Goal: Task Accomplishment & Management: Use online tool/utility

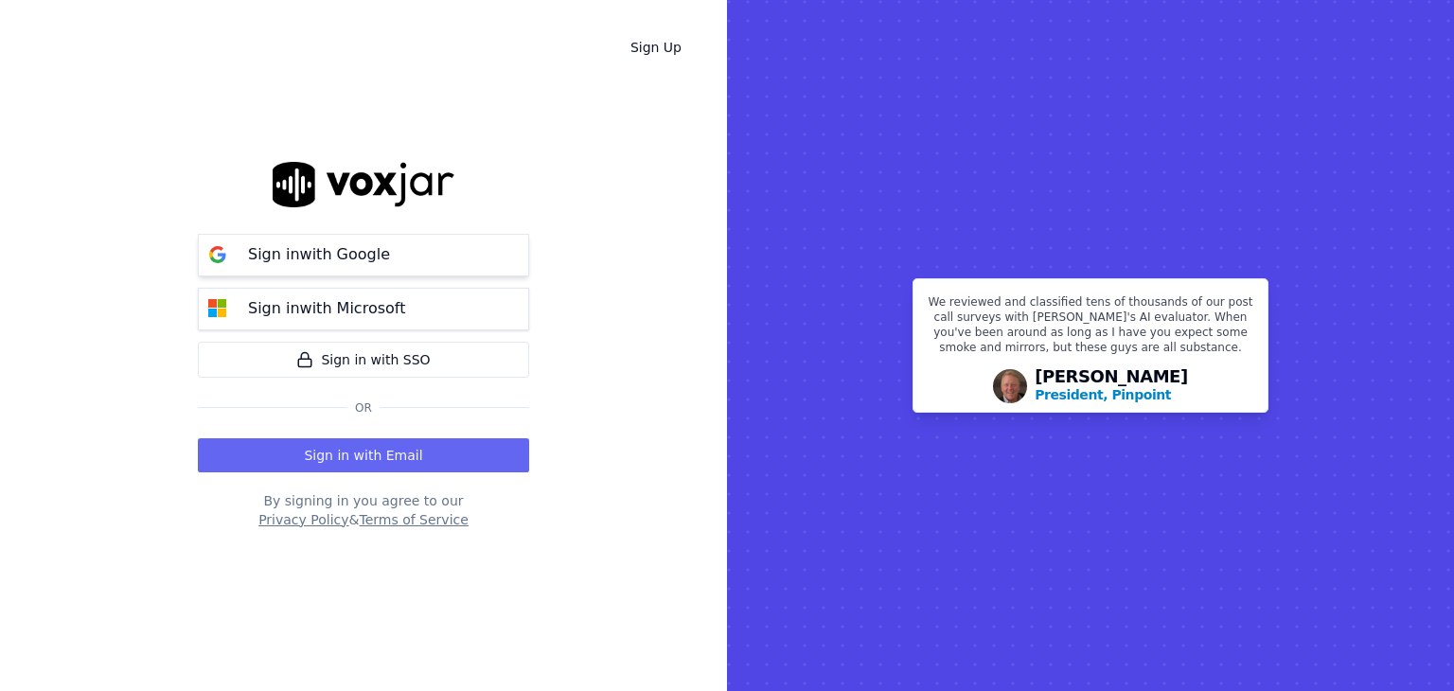
click at [368, 243] on p "Sign in with Google" at bounding box center [319, 254] width 142 height 23
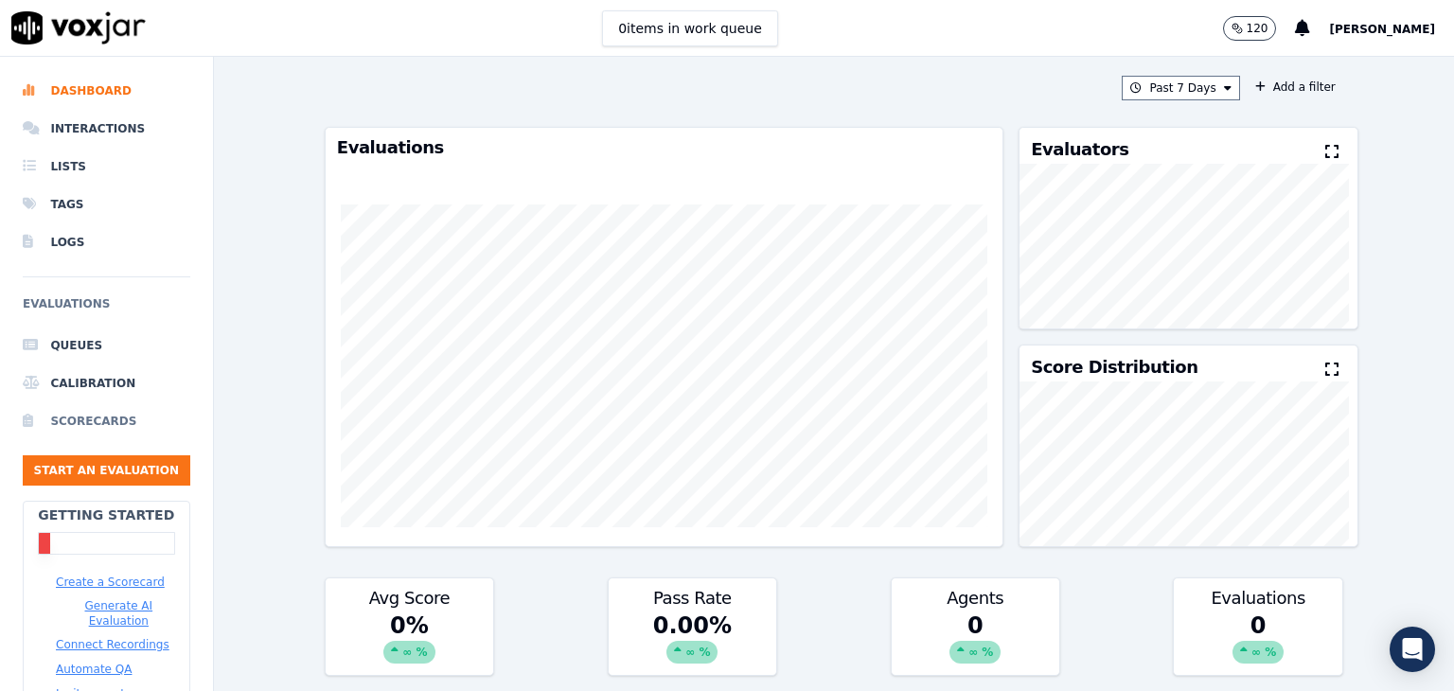
click at [74, 416] on li "Scorecards" at bounding box center [107, 421] width 168 height 38
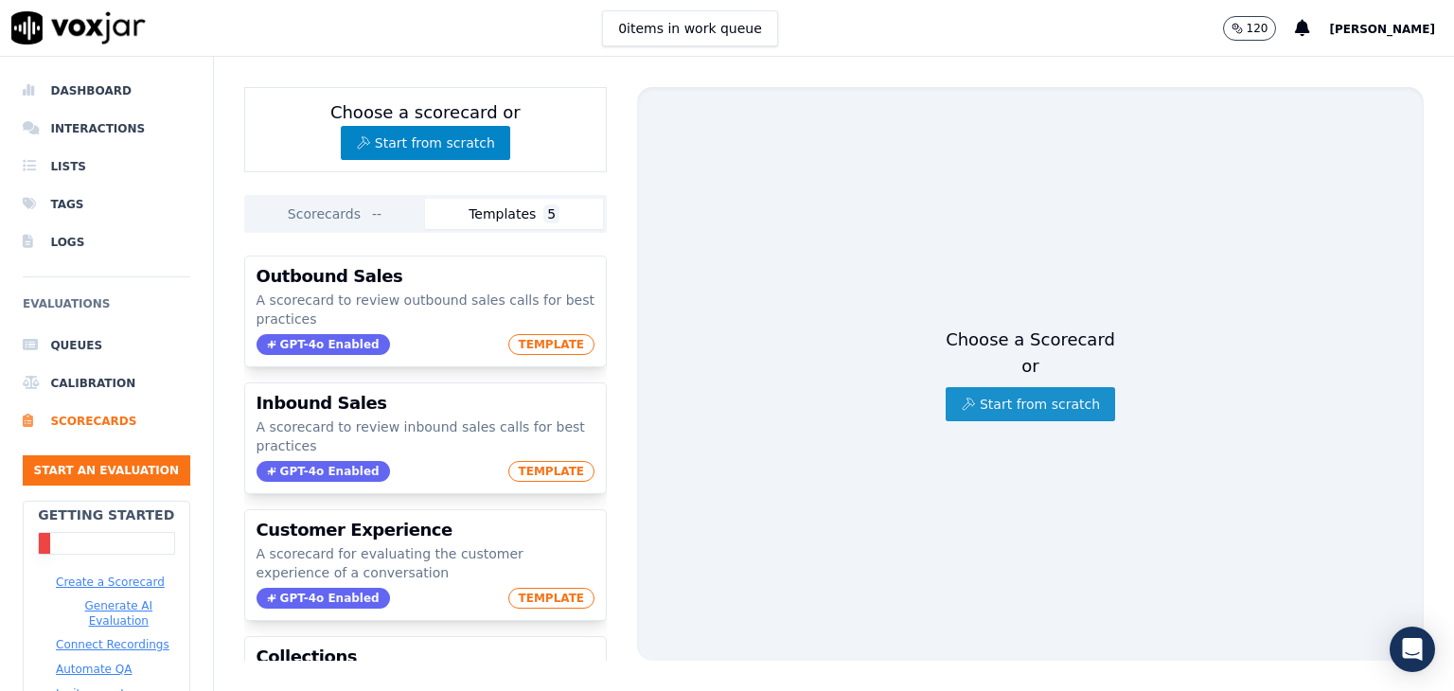
click at [1002, 399] on button "Start from scratch" at bounding box center [1030, 404] width 169 height 34
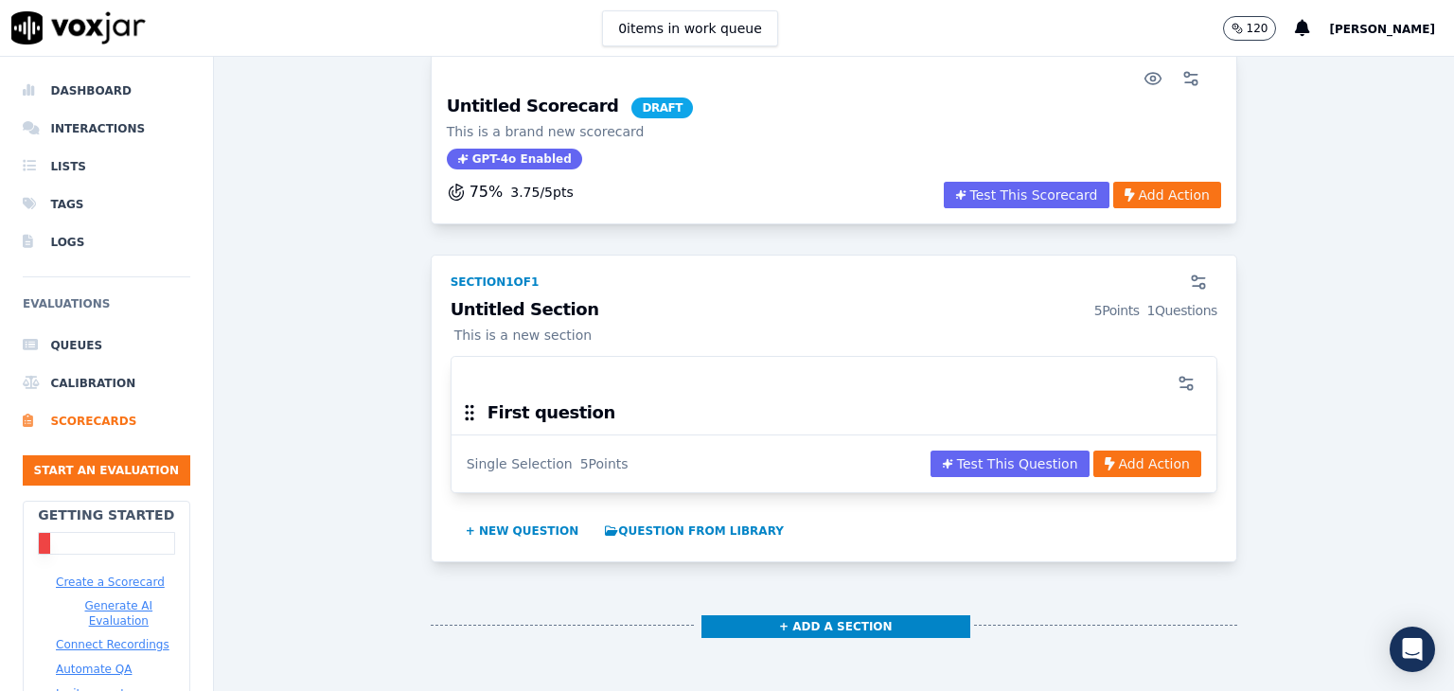
scroll to position [86, 0]
click at [1098, 465] on button "Add Action" at bounding box center [1147, 463] width 108 height 27
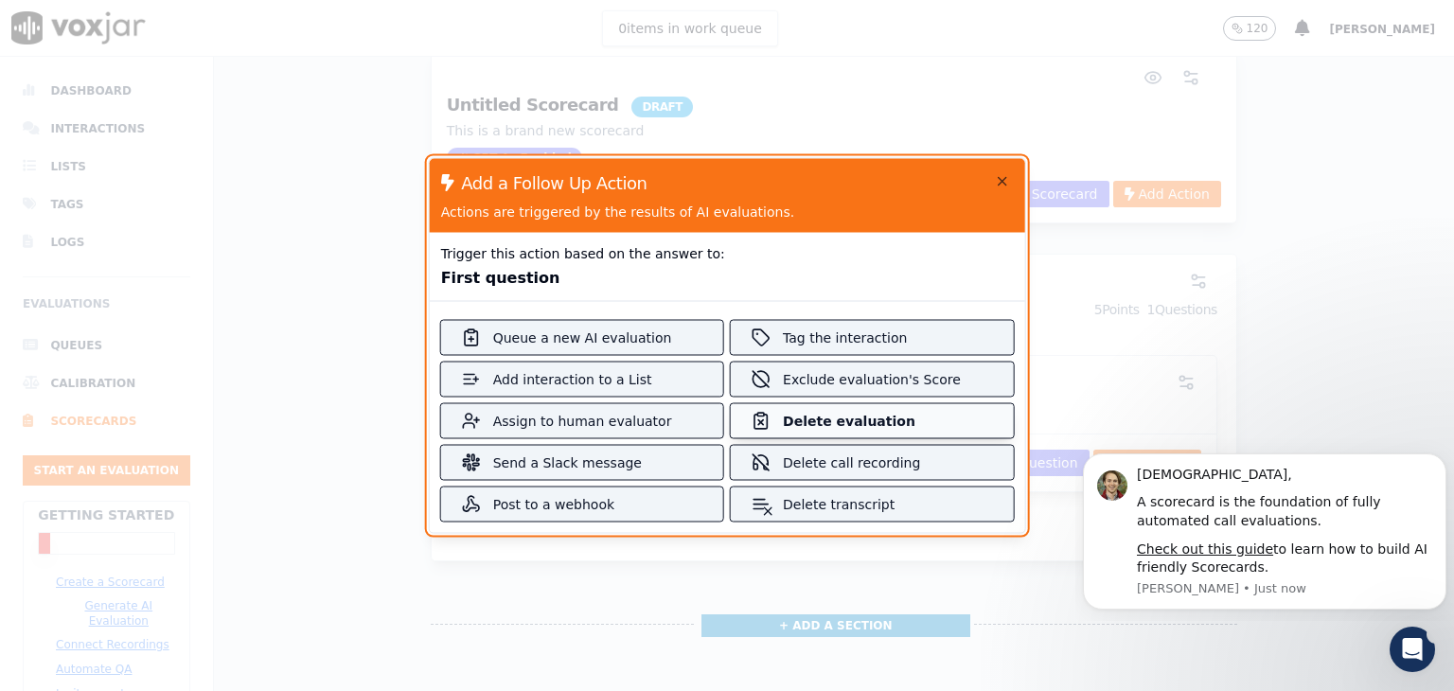
scroll to position [0, 0]
click at [1137, 275] on div at bounding box center [727, 345] width 1454 height 691
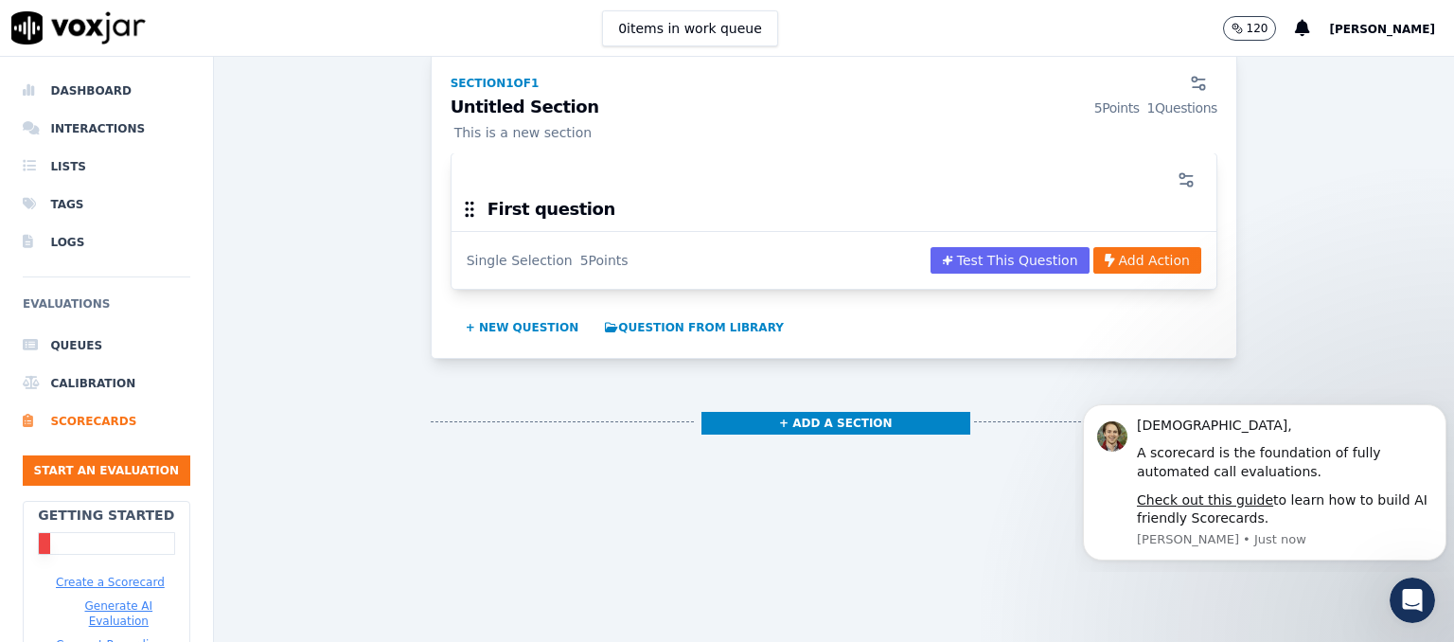
scroll to position [320, 0]
click at [469, 312] on button "+ New question" at bounding box center [522, 327] width 129 height 30
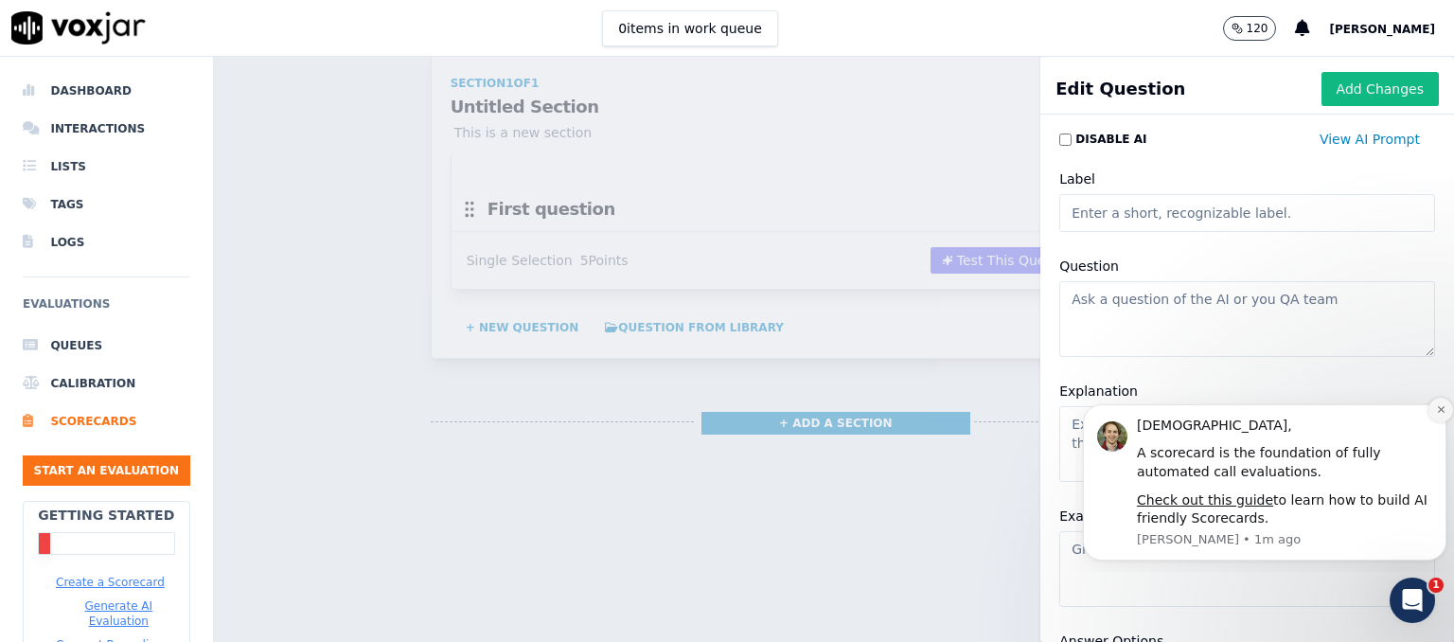
click at [1441, 408] on icon "Dismiss notification" at bounding box center [1440, 409] width 7 height 7
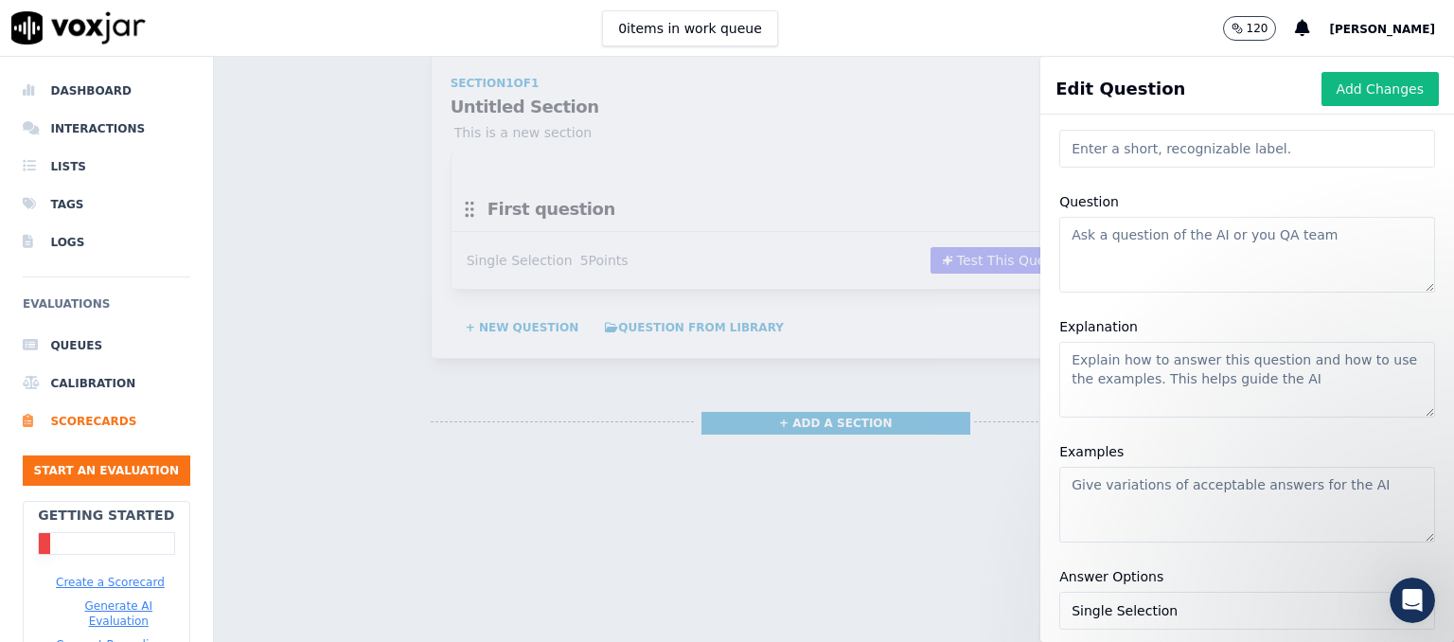
scroll to position [0, 0]
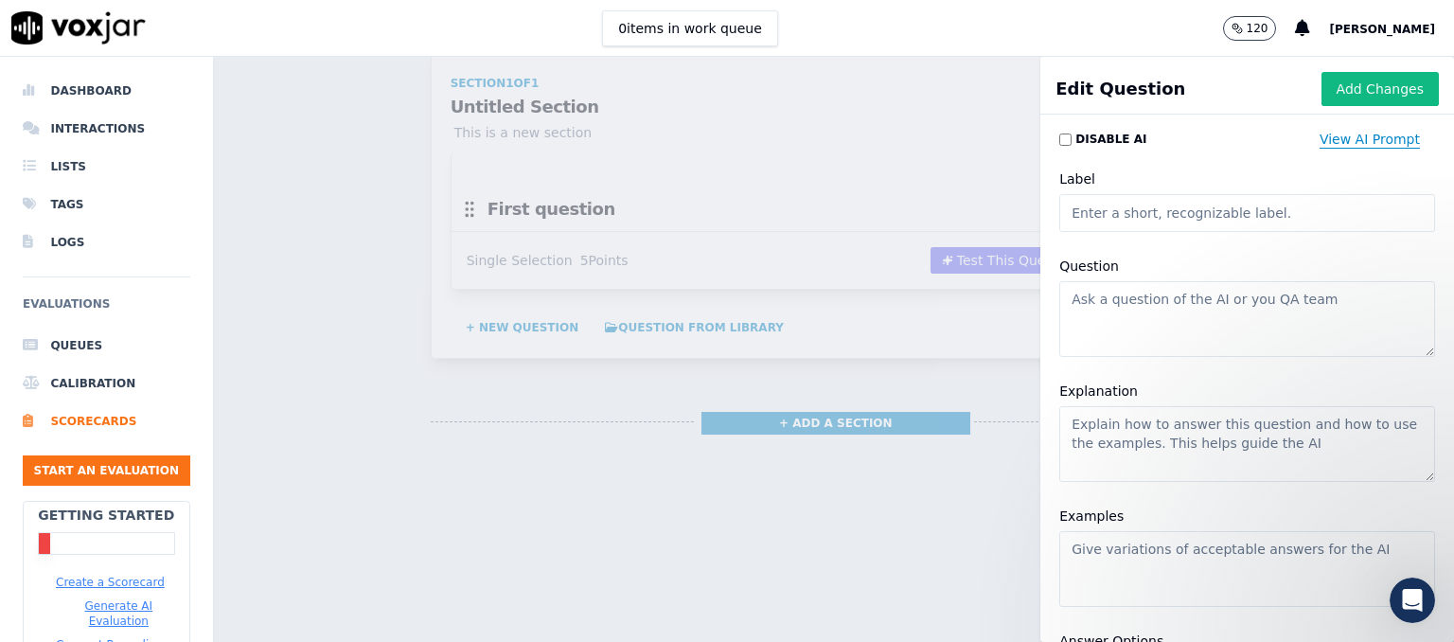
click at [1331, 130] on button "View AI Prompt" at bounding box center [1369, 139] width 131 height 34
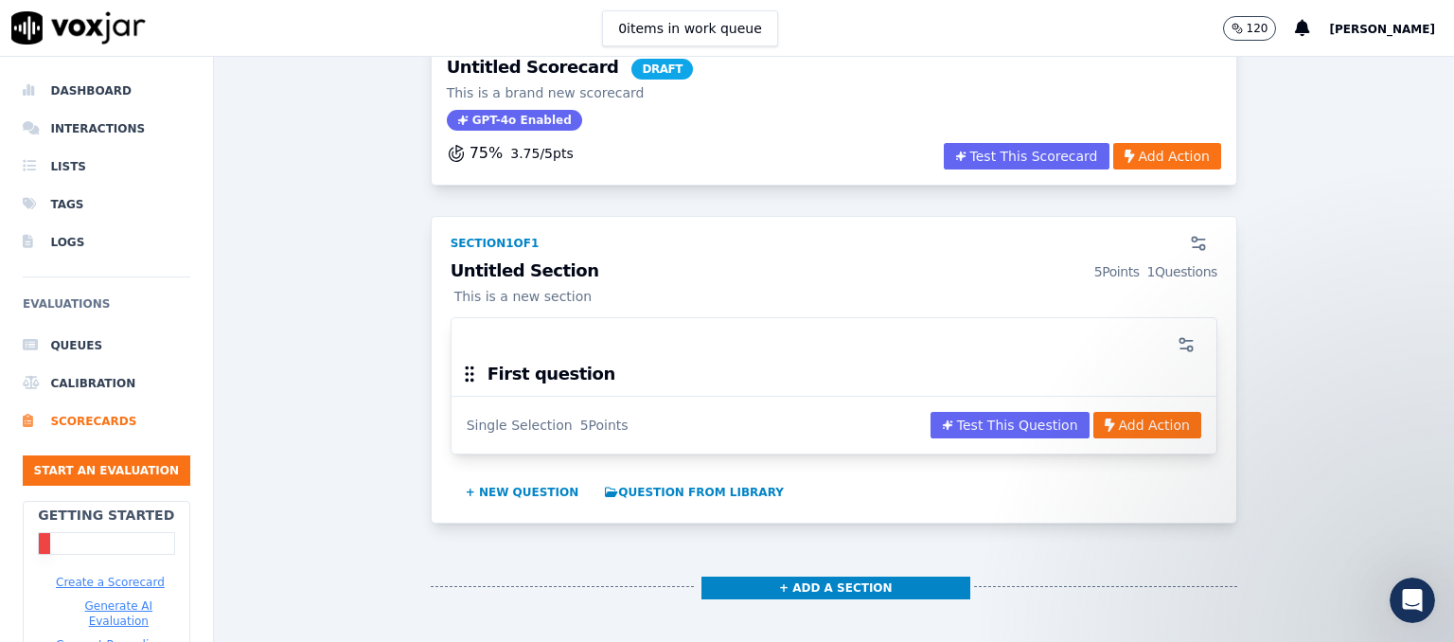
scroll to position [127, 0]
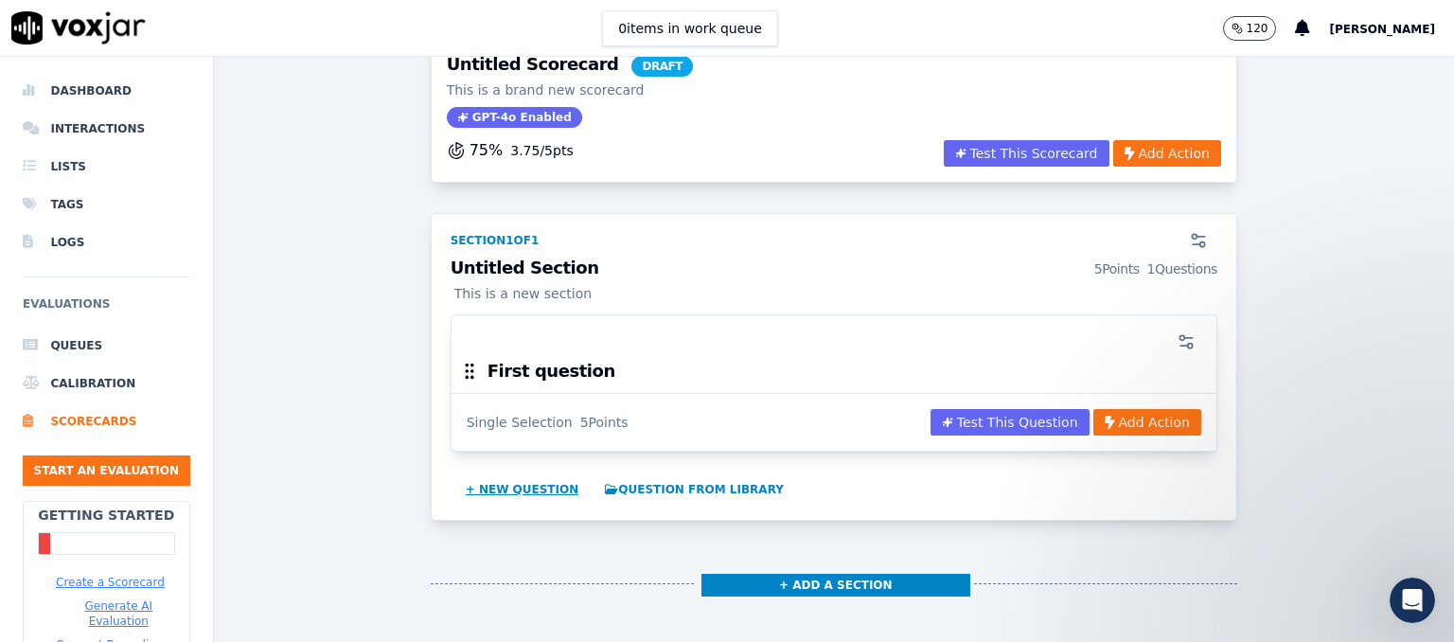
click at [504, 494] on button "+ New question" at bounding box center [522, 489] width 129 height 30
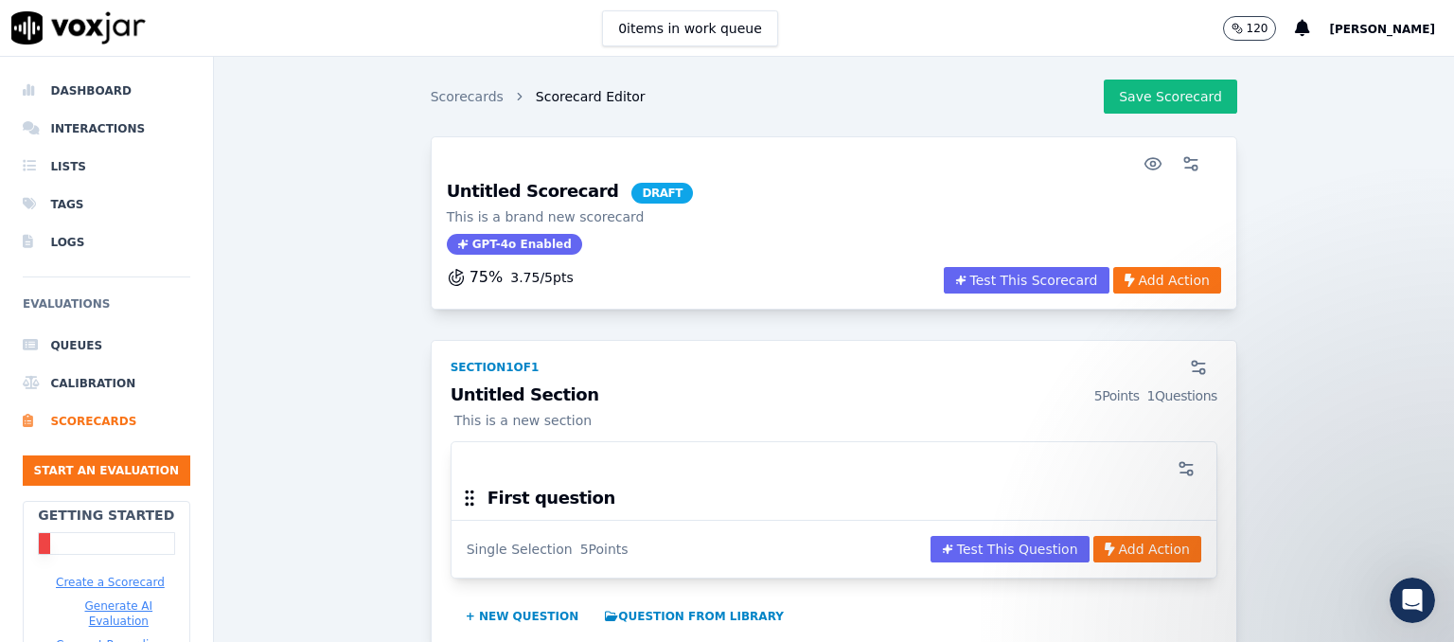
scroll to position [63, 0]
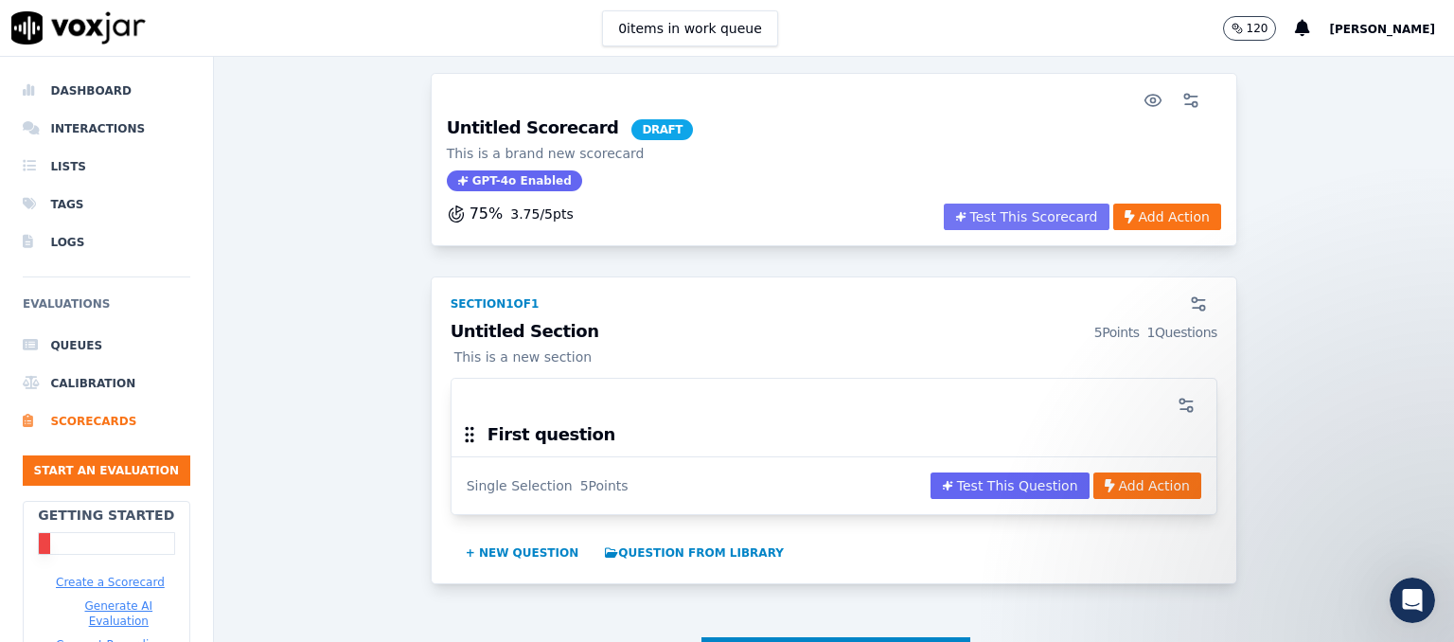
click at [955, 211] on icon "button" at bounding box center [960, 216] width 11 height 11
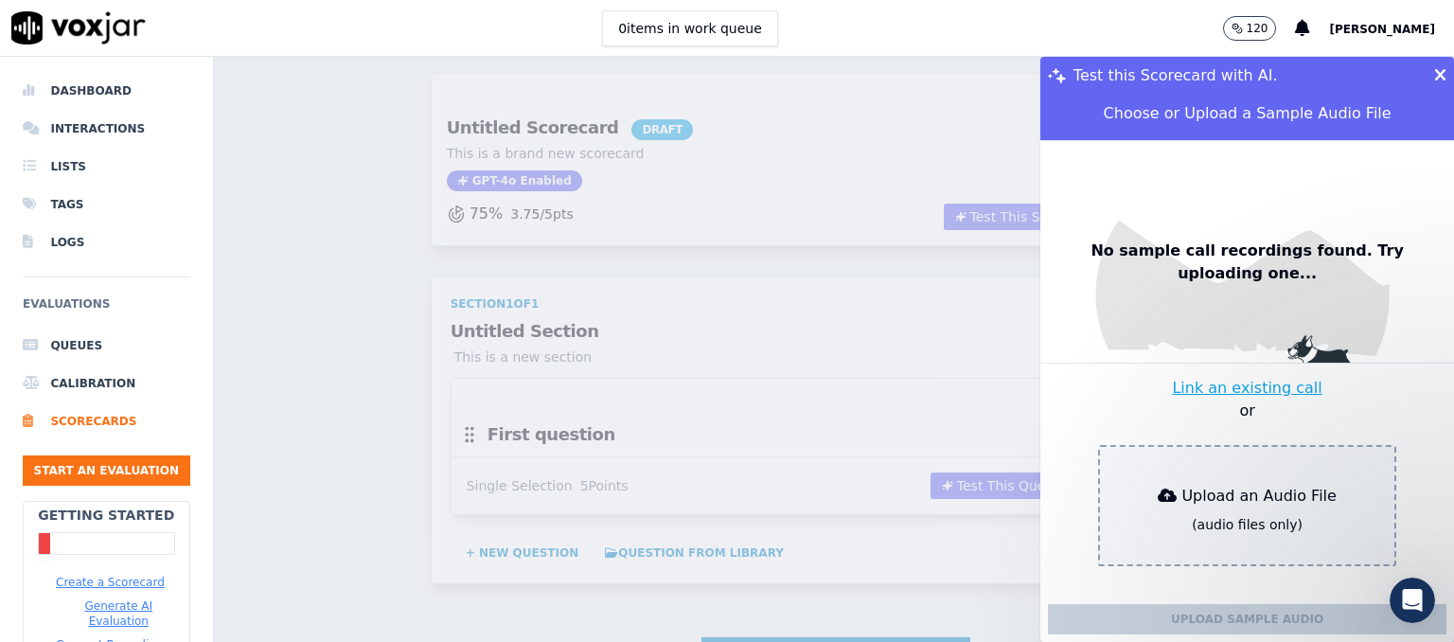
scroll to position [0, 0]
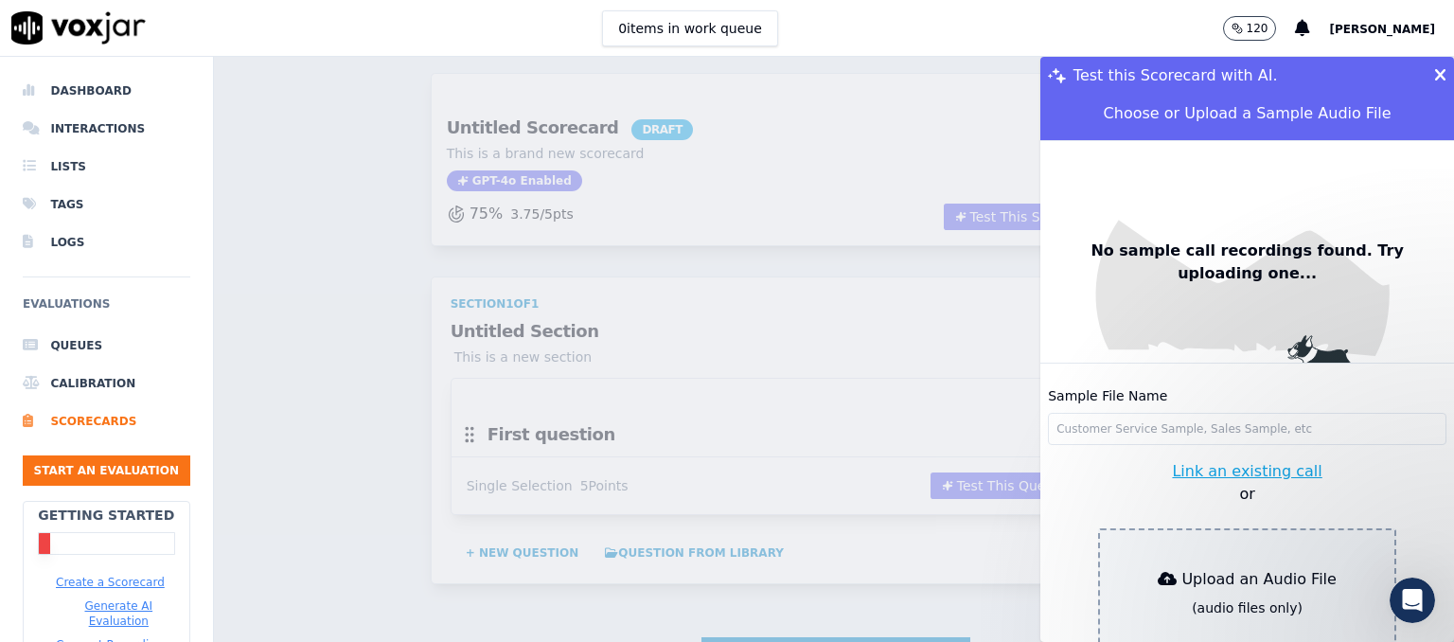
click at [1434, 73] on icon at bounding box center [1440, 75] width 12 height 17
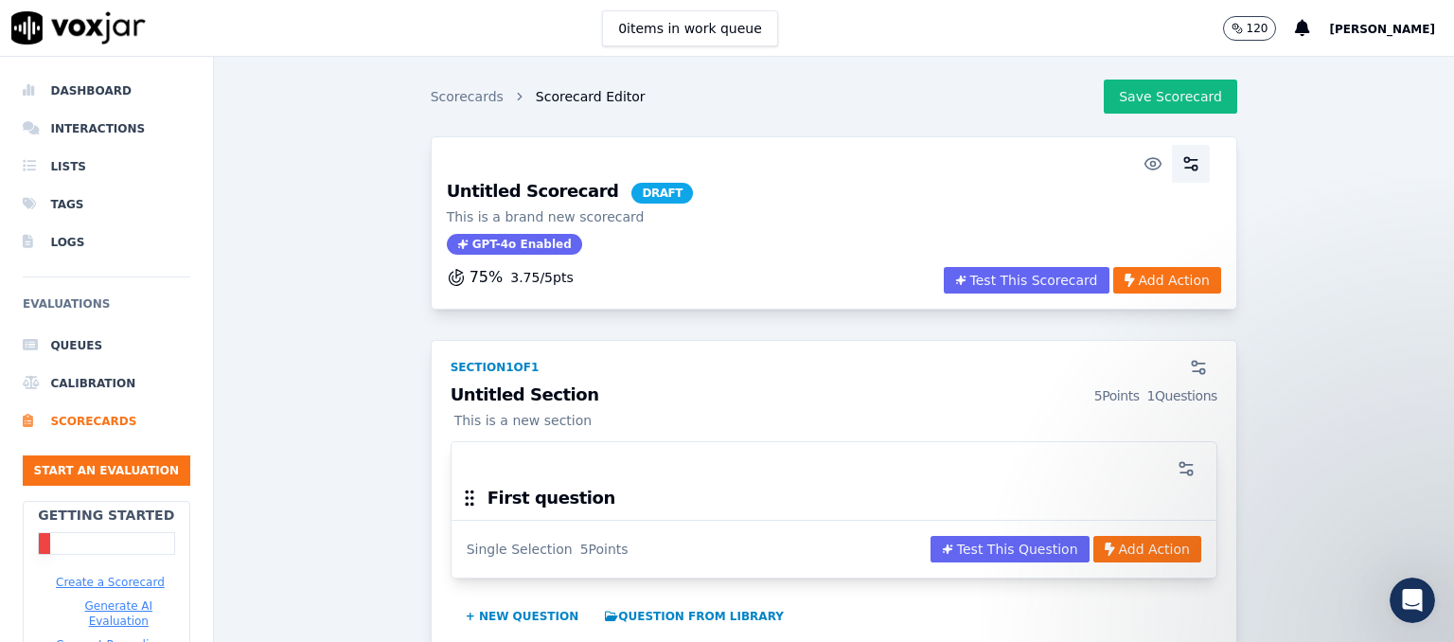
click at [1181, 155] on icon "button" at bounding box center [1190, 163] width 19 height 19
click at [1181, 164] on icon "button" at bounding box center [1190, 163] width 19 height 19
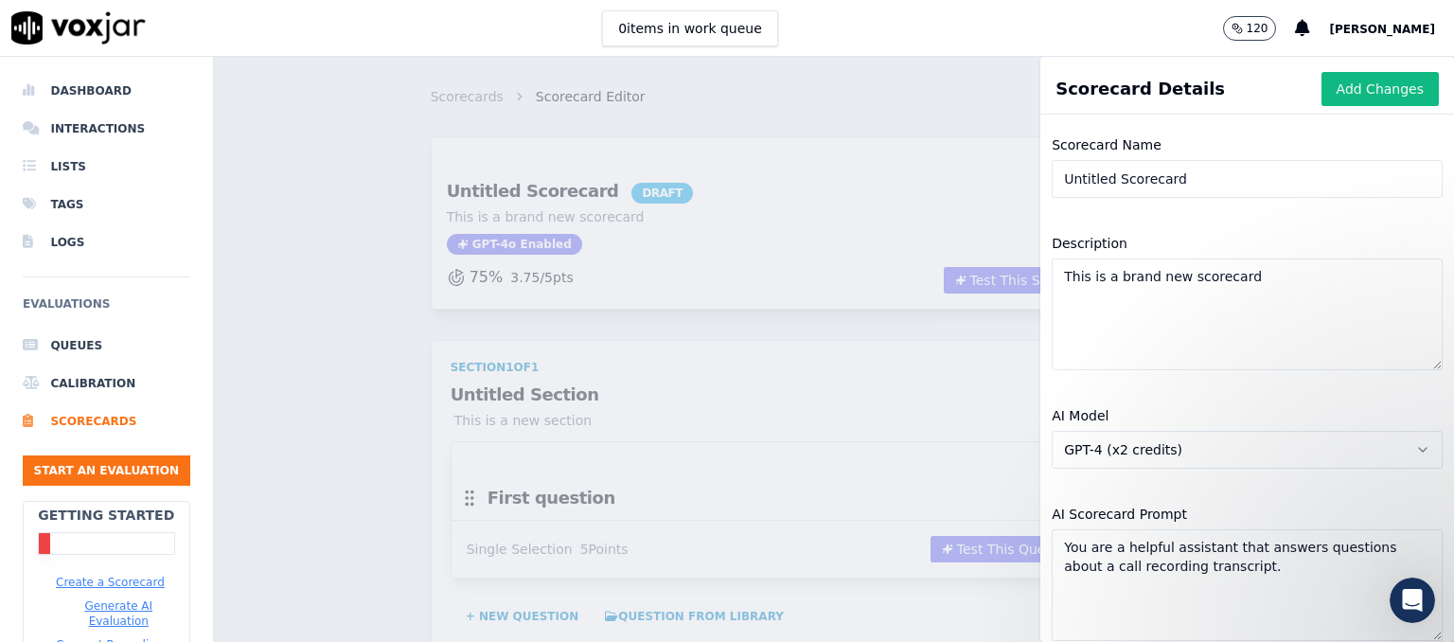
scroll to position [216, 0]
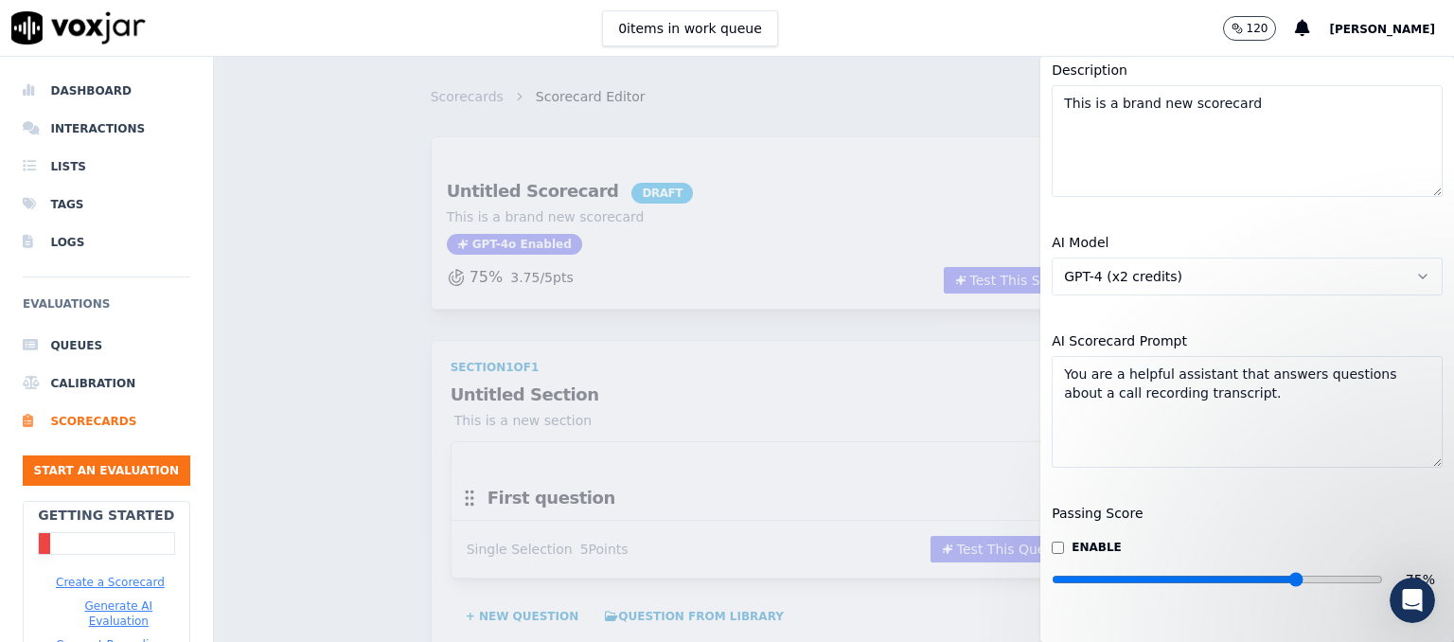
click at [1181, 257] on button "GPT-4 (x2 credits)" at bounding box center [1247, 276] width 391 height 38
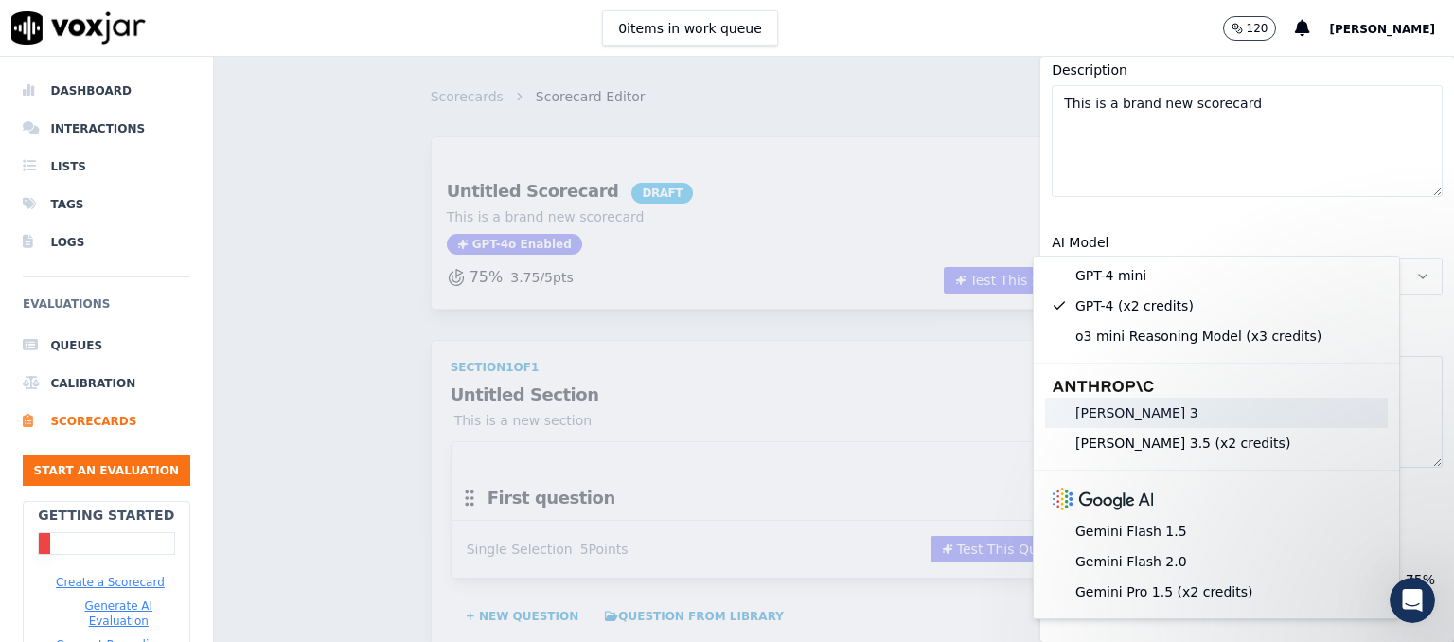
scroll to position [0, 0]
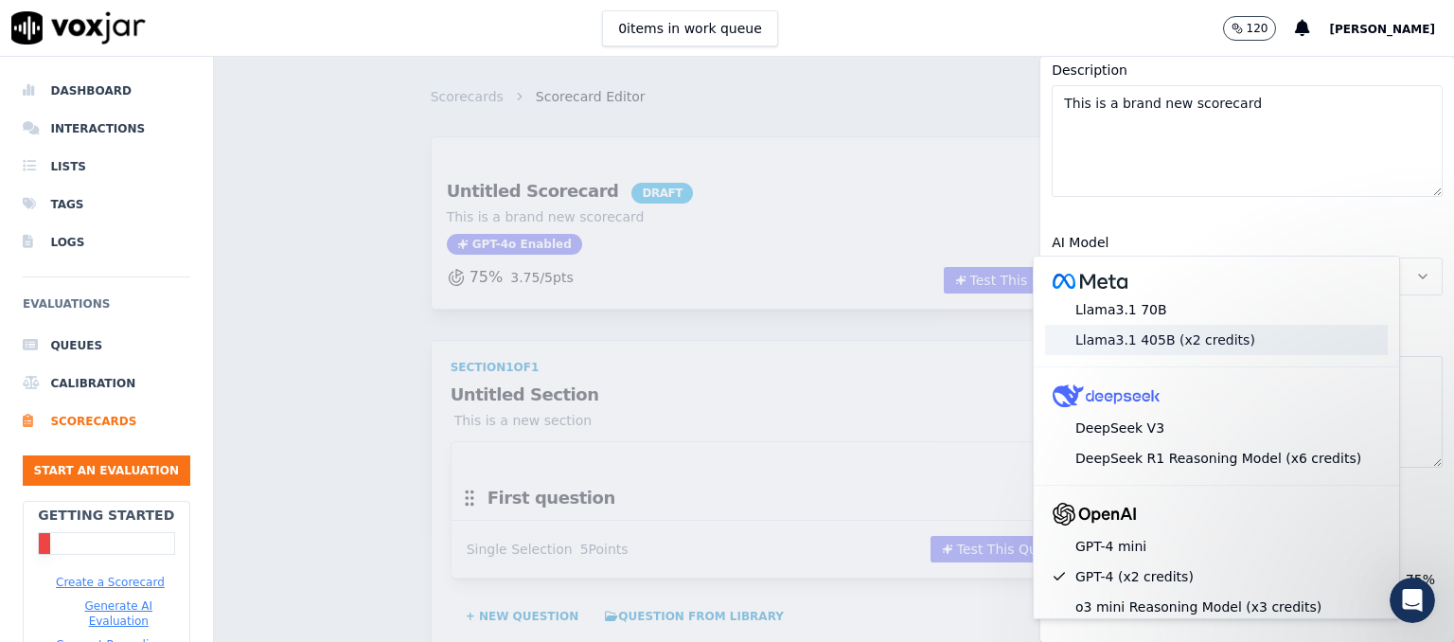
drag, startPoint x: 1073, startPoint y: 311, endPoint x: 1078, endPoint y: 344, distance: 32.5
click at [1078, 344] on div "Llama3.1 70B Llama3.1 405B (x2 credits)" at bounding box center [1216, 311] width 358 height 102
drag, startPoint x: 1078, startPoint y: 344, endPoint x: 1108, endPoint y: 342, distance: 29.4
click at [1108, 342] on div "Llama3.1 405B (x2 credits)" at bounding box center [1216, 340] width 343 height 30
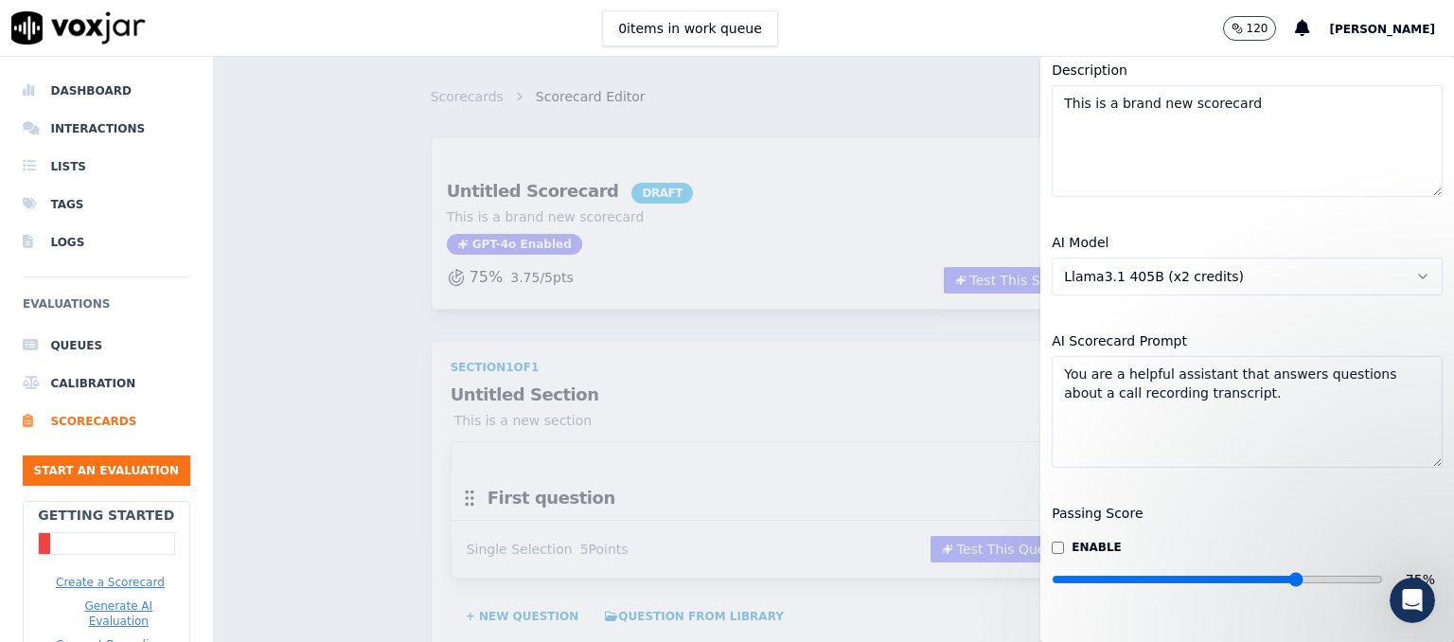
click at [1166, 257] on button "Llama3.1 405B (x2 credits)" at bounding box center [1247, 276] width 391 height 38
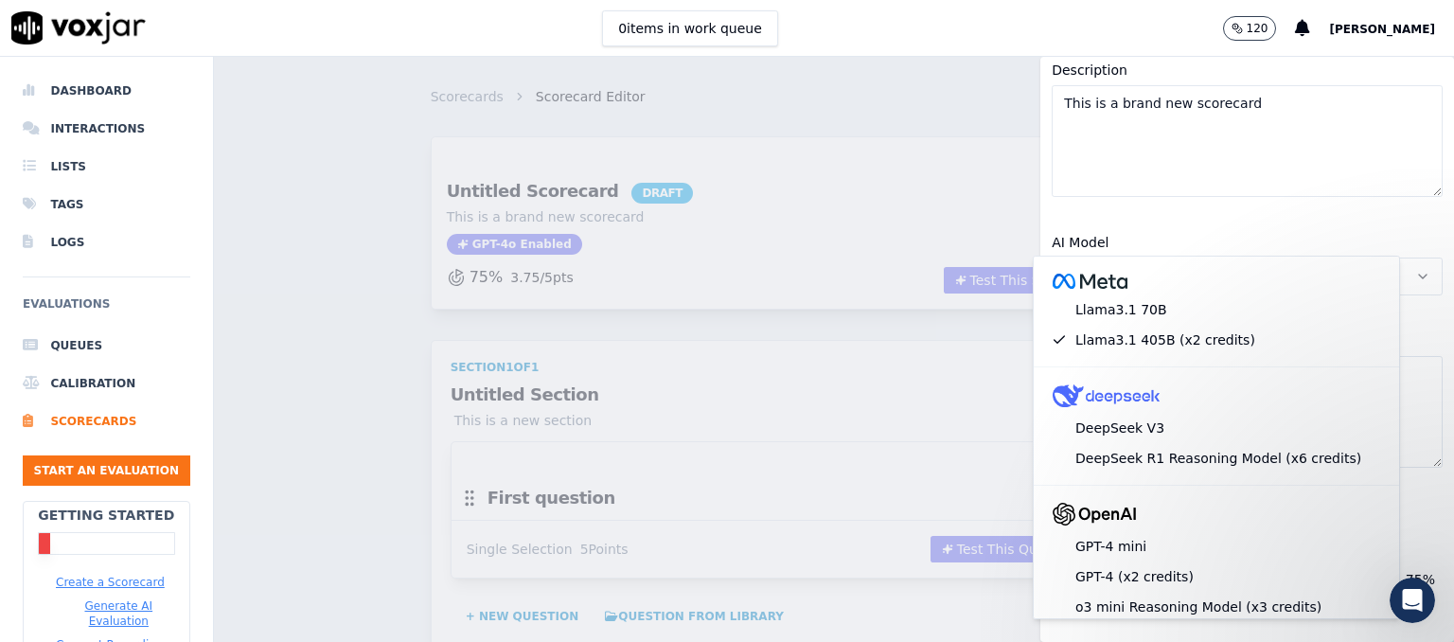
click at [1193, 267] on span "Llama3.1 405B (x2 credits)" at bounding box center [1154, 276] width 180 height 19
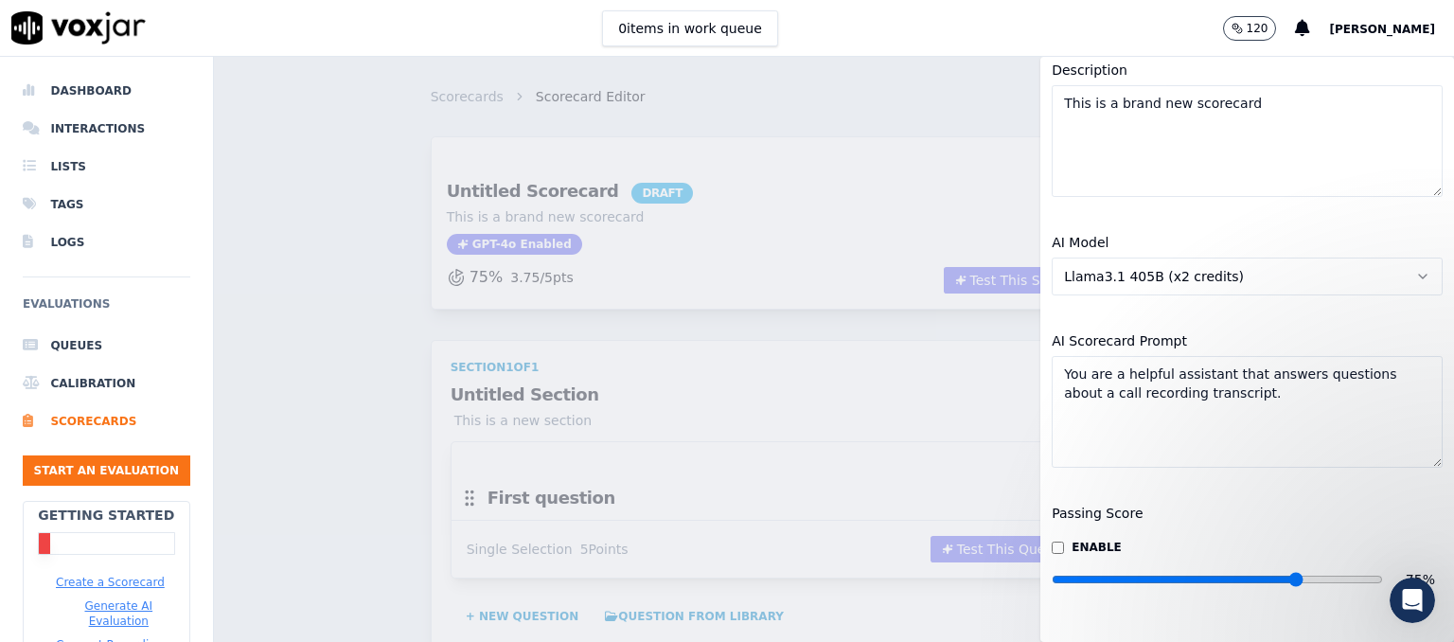
click at [1193, 267] on span "Llama3.1 405B (x2 credits)" at bounding box center [1154, 276] width 180 height 19
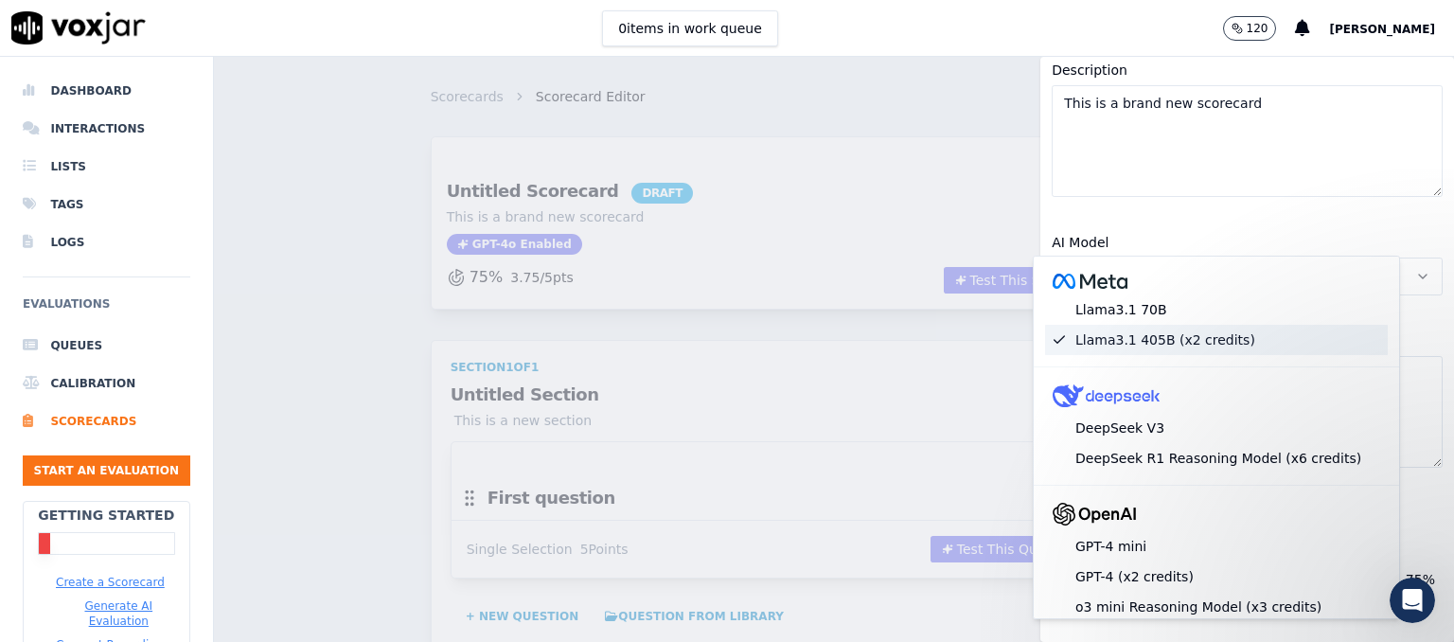
click at [1193, 267] on span "Llama3.1 405B (x2 credits)" at bounding box center [1154, 276] width 180 height 19
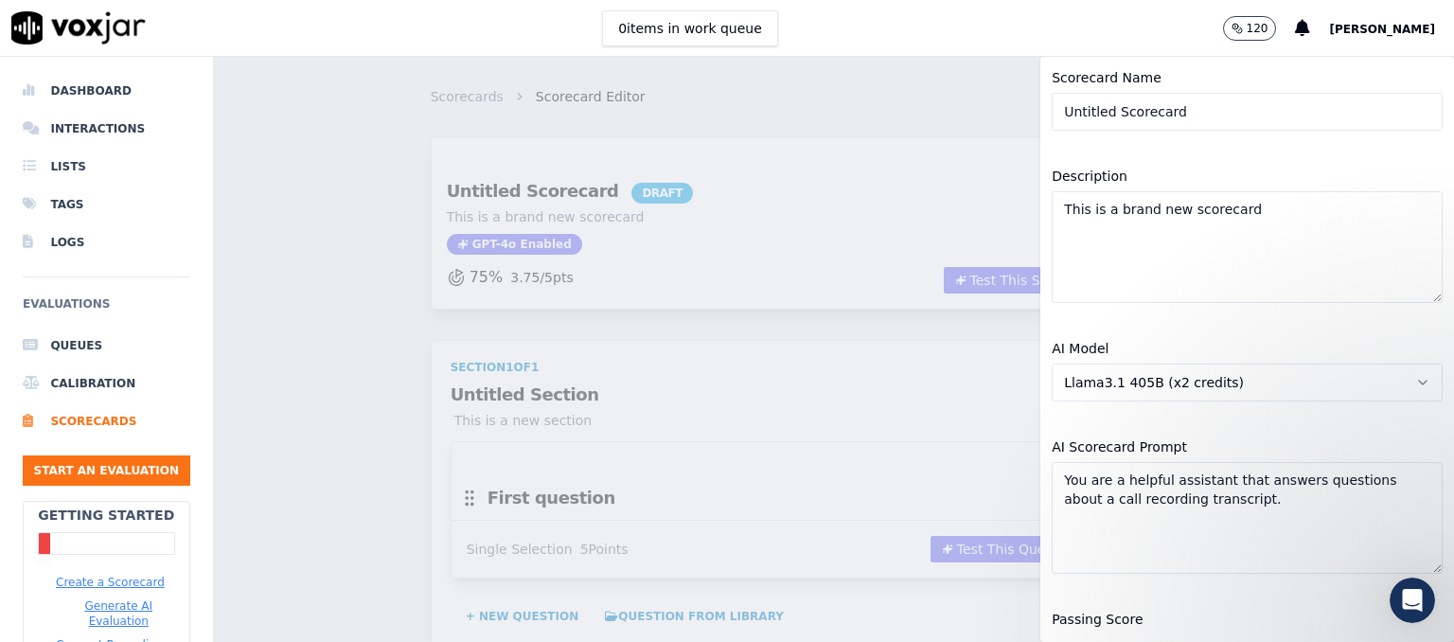
scroll to position [57, 0]
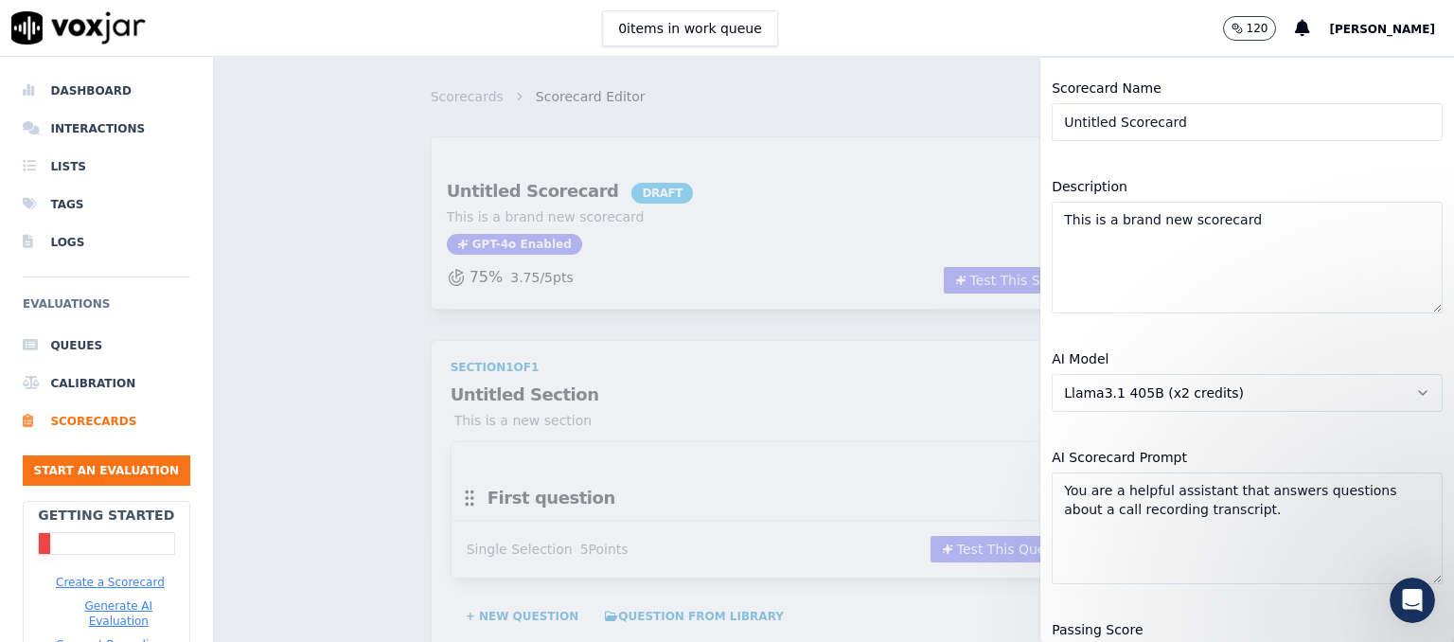
click at [1139, 390] on span "Llama3.1 405B (x2 credits)" at bounding box center [1154, 392] width 180 height 19
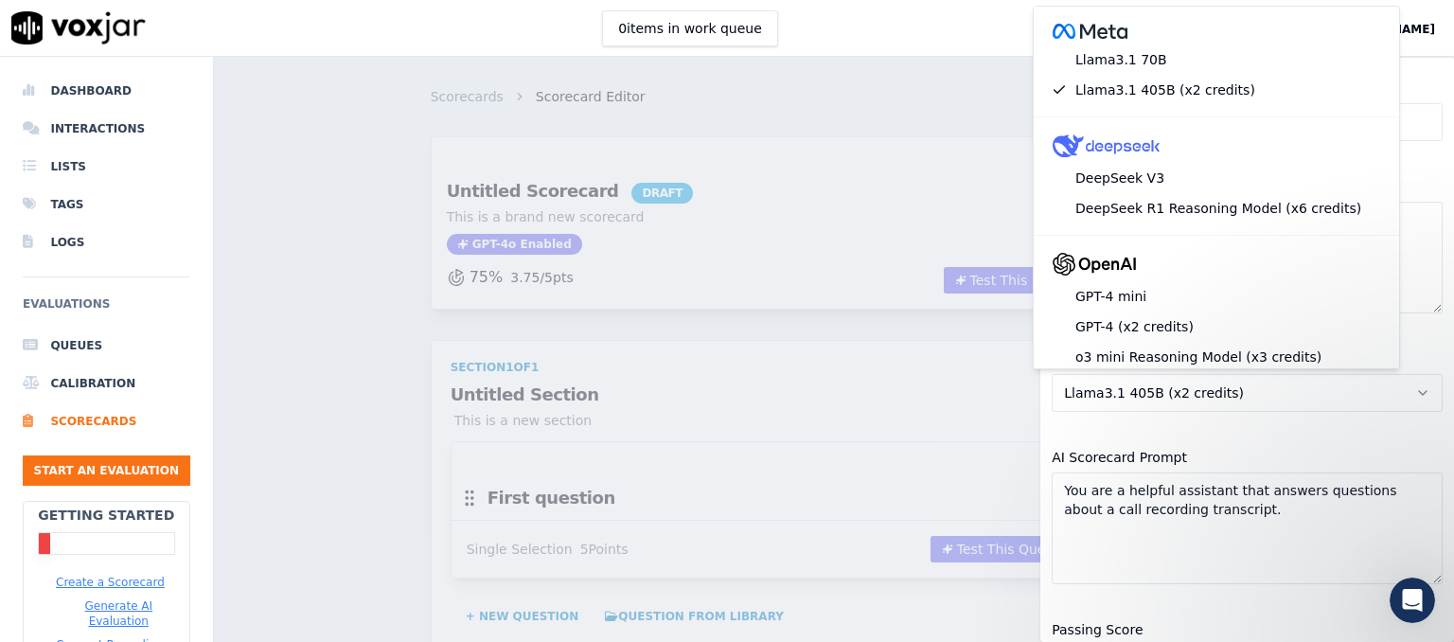
scroll to position [284, 0]
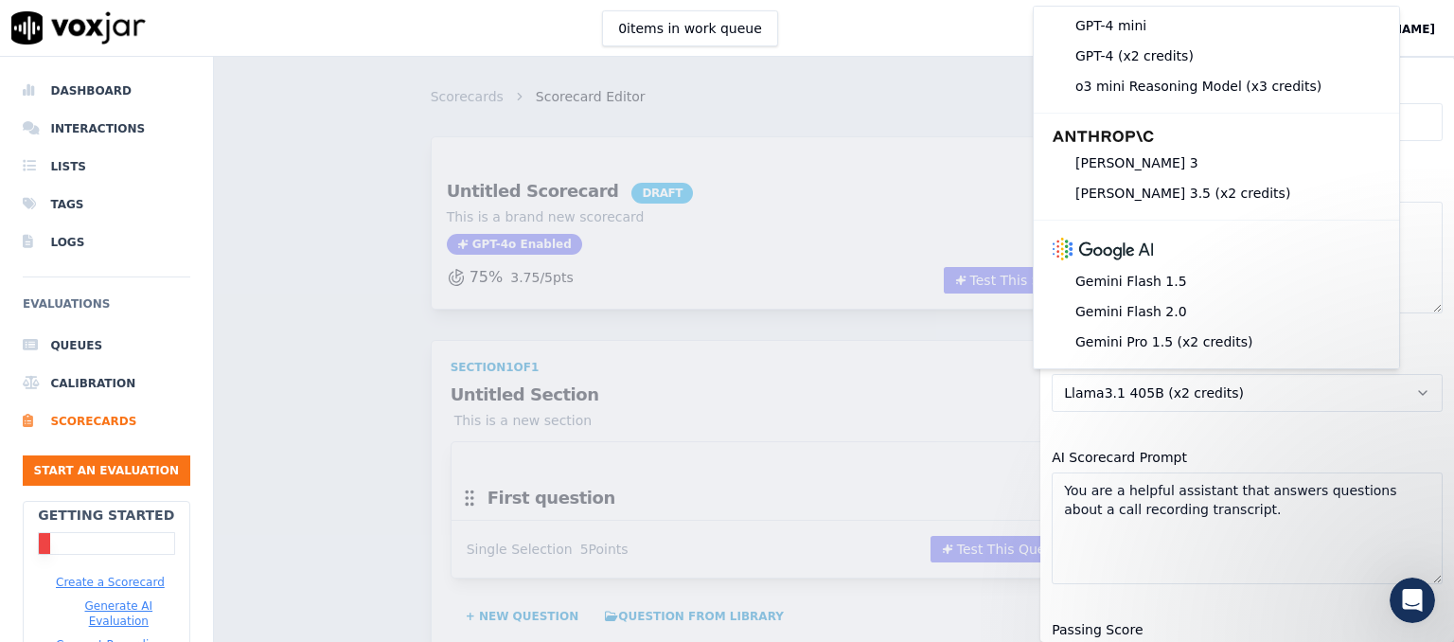
click at [1169, 390] on span "Llama3.1 405B (x2 credits)" at bounding box center [1154, 392] width 180 height 19
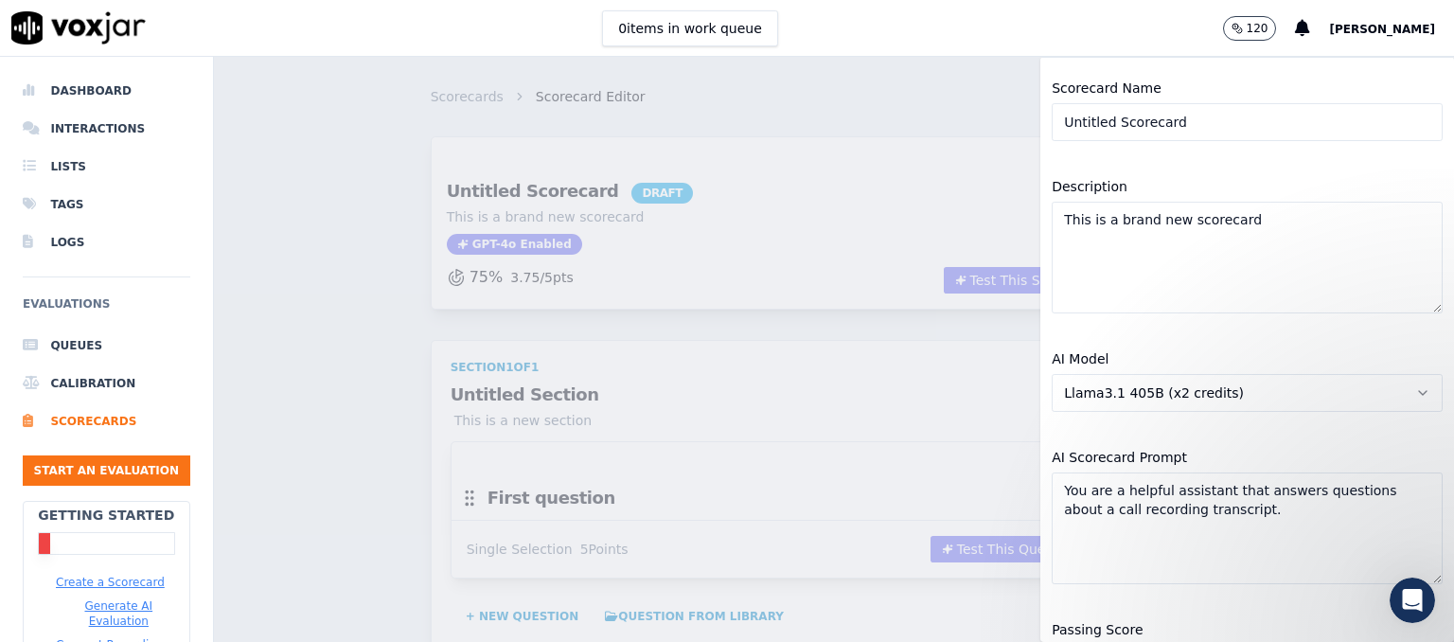
click at [1169, 390] on span "Llama3.1 405B (x2 credits)" at bounding box center [1154, 392] width 180 height 19
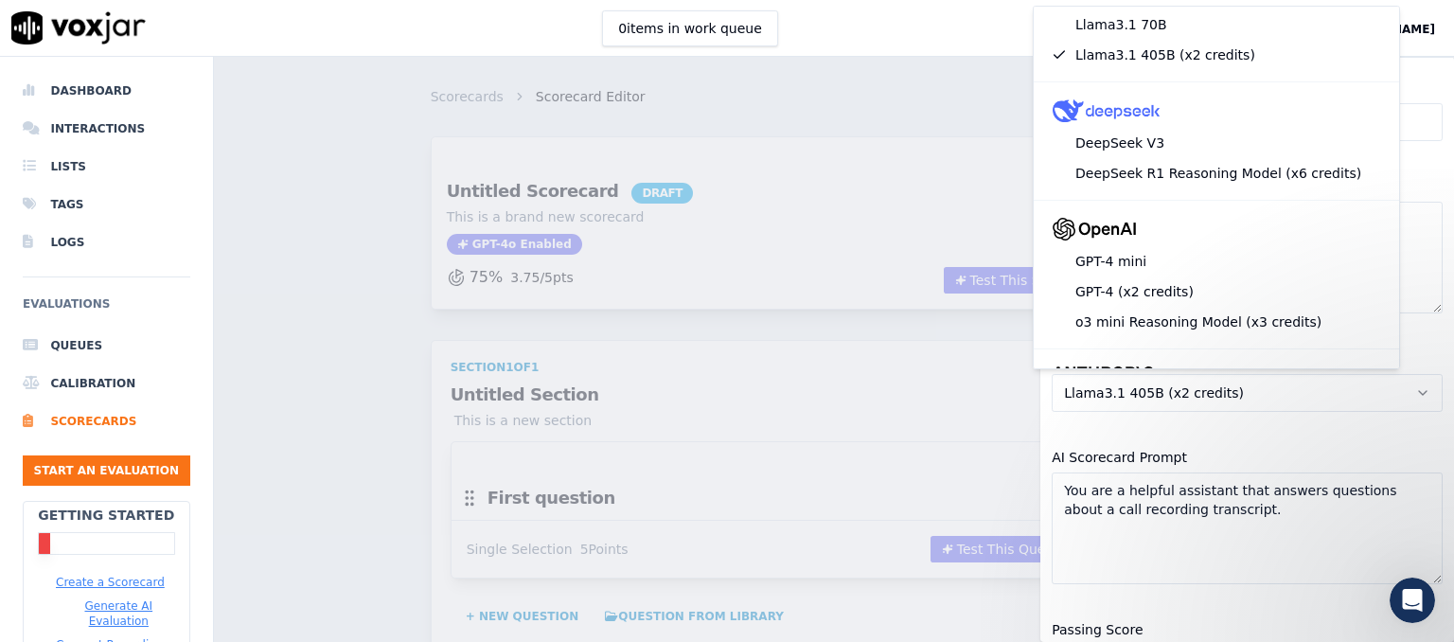
scroll to position [0, 0]
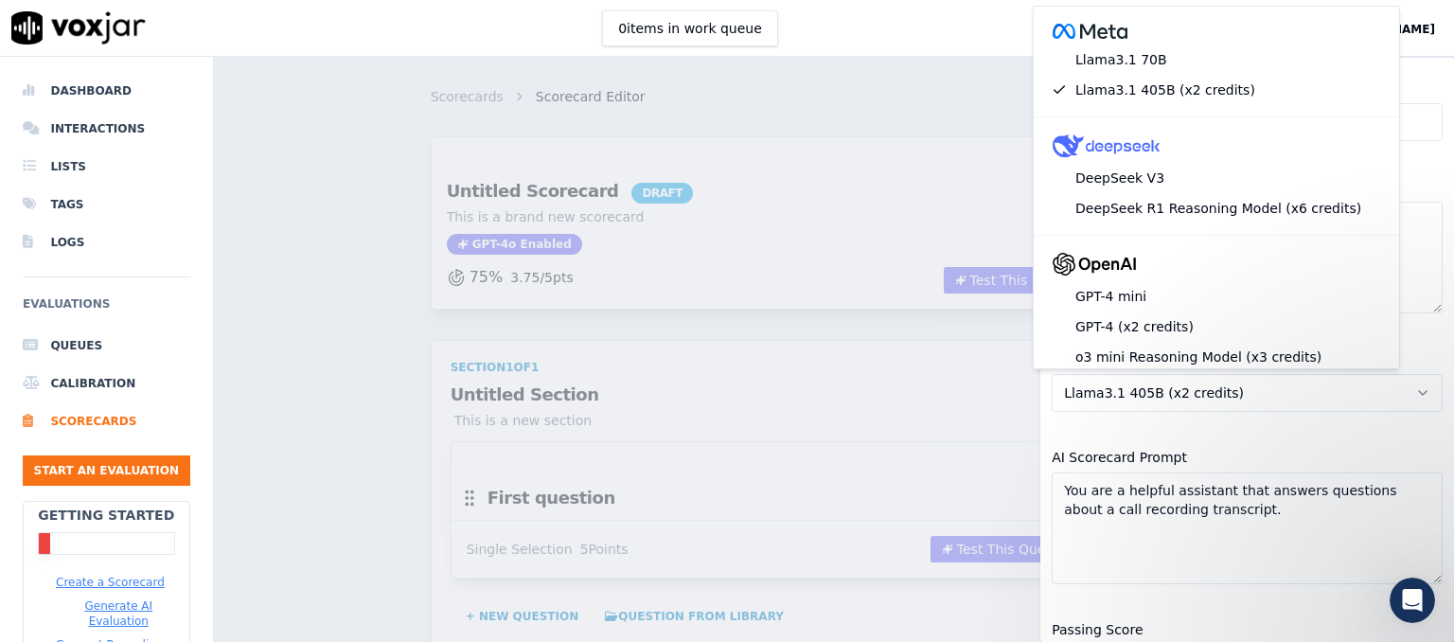
click at [893, 194] on div "Scorecard Details Add Changes Scorecard Name Untitled Scorecard Description Thi…" at bounding box center [834, 349] width 1240 height 585
